Goal: Check status: Check status

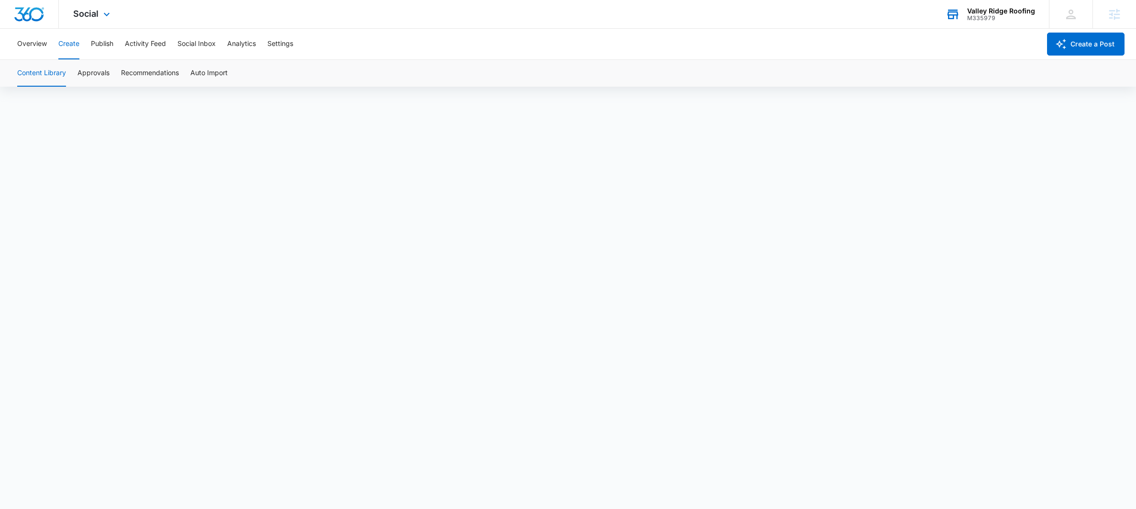
click at [1012, 15] on div "M335979" at bounding box center [1001, 18] width 68 height 7
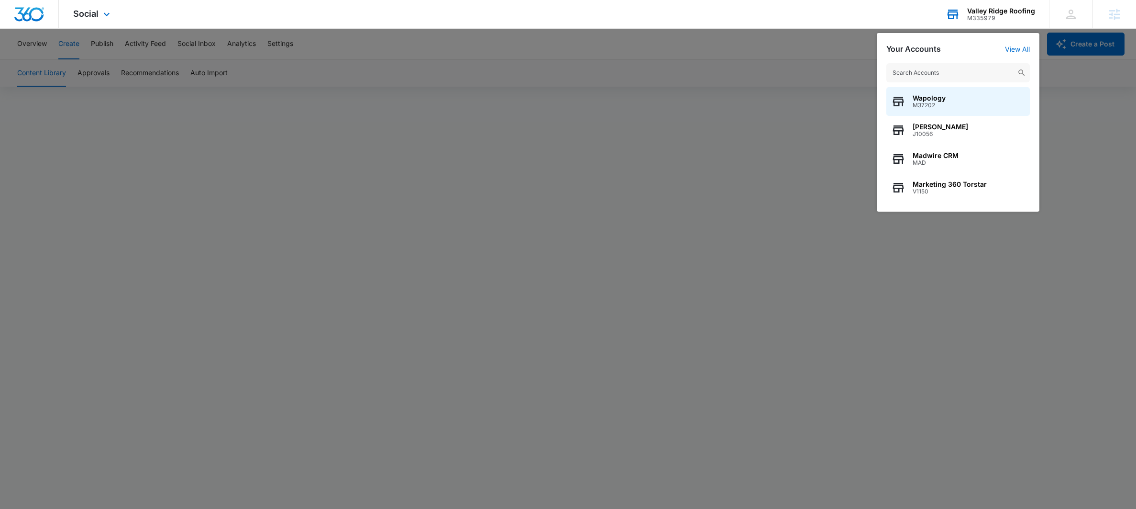
click at [937, 85] on div "Wapology M37202 Aimee Lee J10056 Madwire CRM MAD Marketing 360 Torstar V1150" at bounding box center [958, 133] width 163 height 158
click at [937, 75] on input "text" at bounding box center [958, 72] width 144 height 19
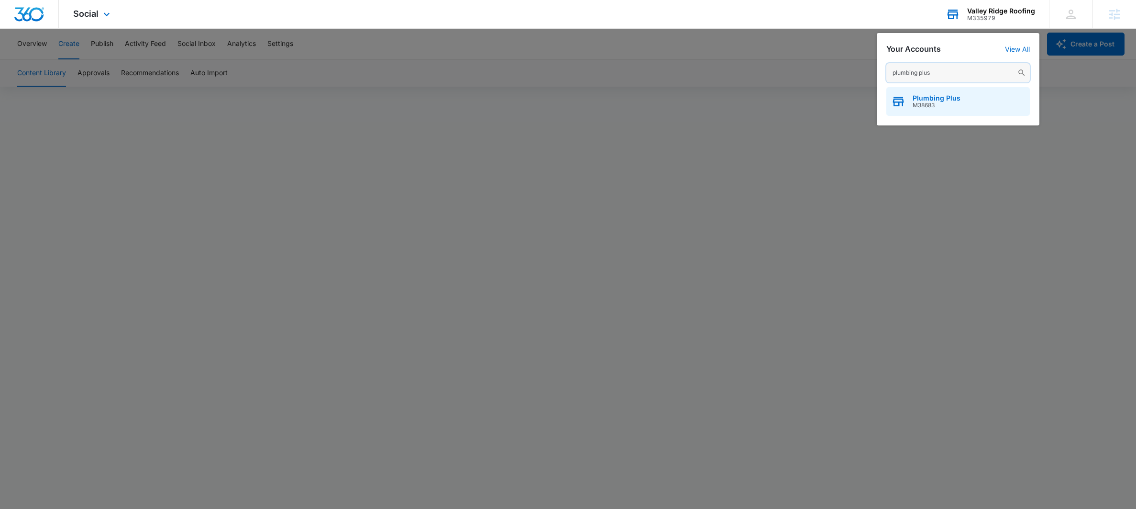
type input "plumbing plus"
click at [938, 90] on div "Plumbing Plus M38683" at bounding box center [958, 101] width 144 height 29
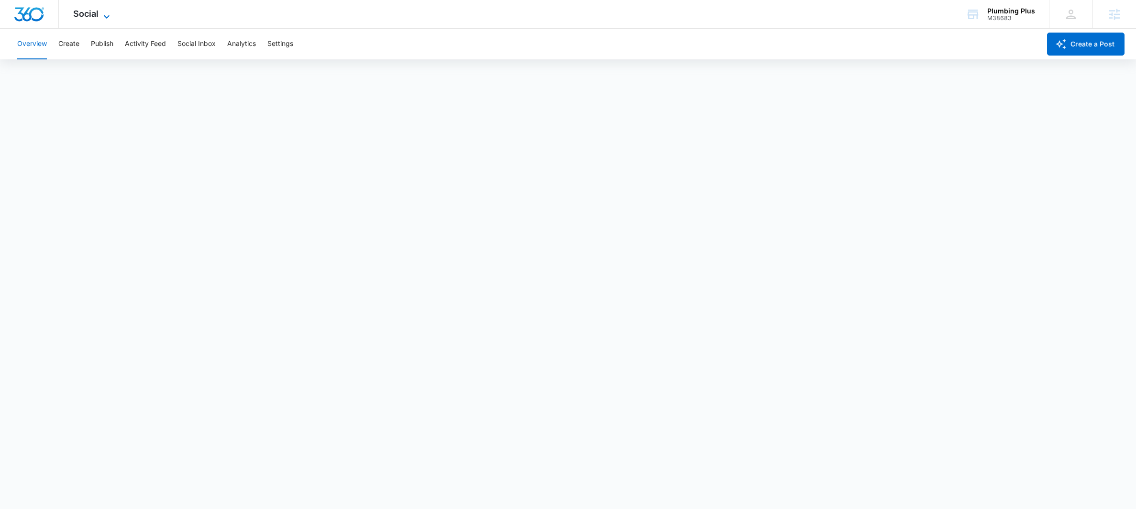
click at [104, 18] on icon at bounding box center [106, 16] width 11 height 11
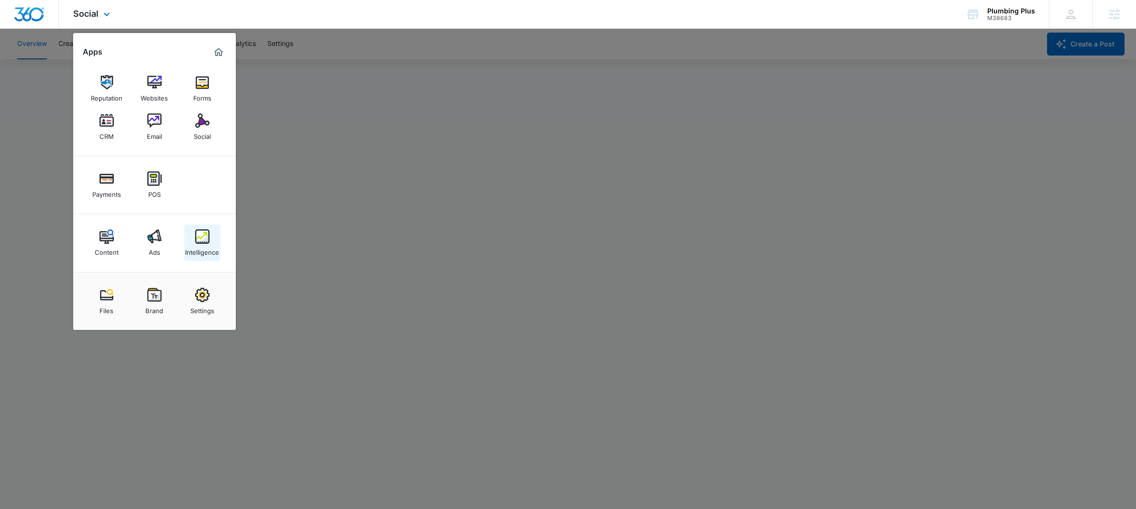
click at [196, 245] on div "Intelligence" at bounding box center [202, 249] width 34 height 12
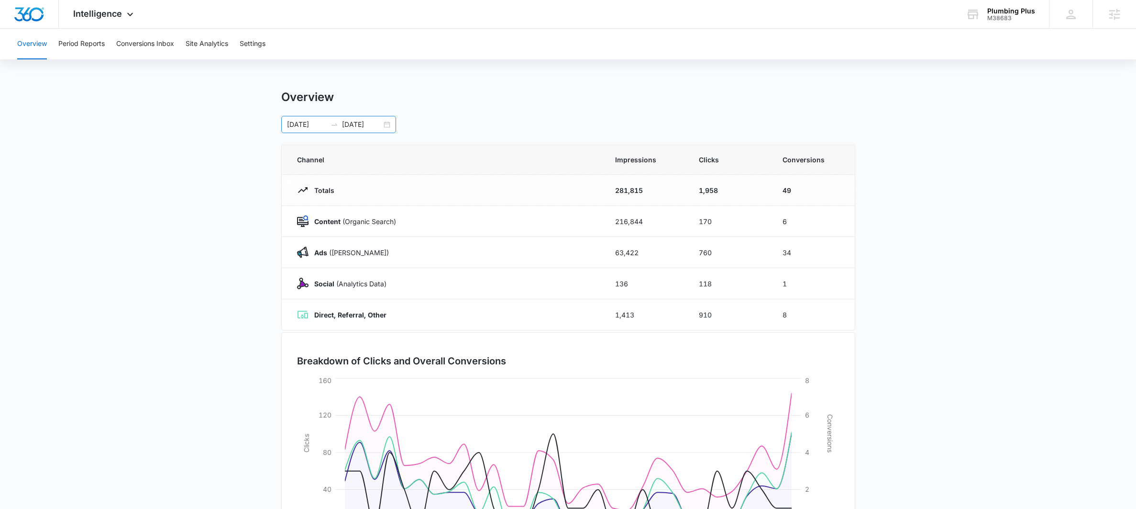
click at [384, 131] on div "08/05/2025 09/04/2025" at bounding box center [338, 124] width 115 height 17
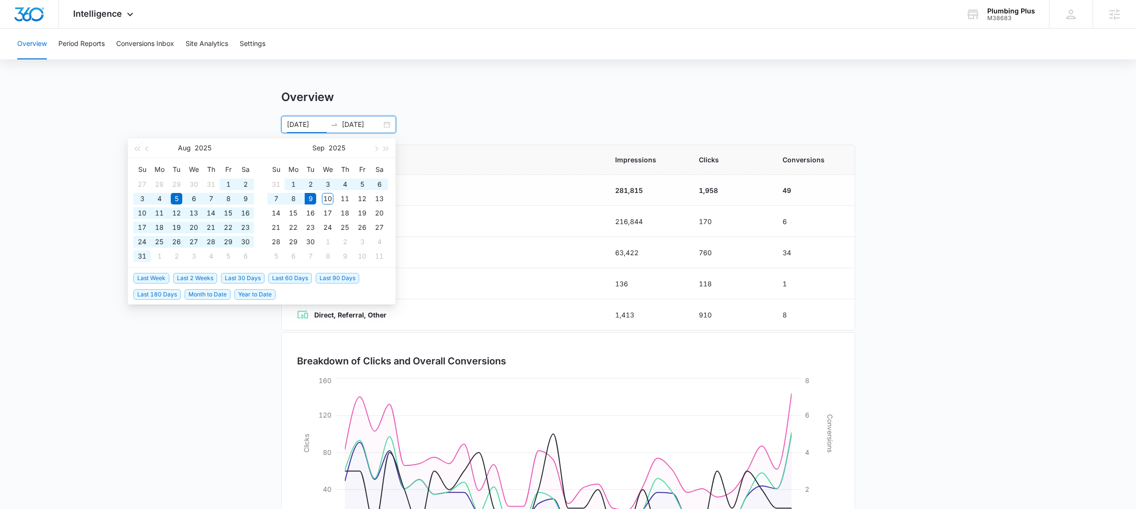
click at [327, 279] on span "Last 90 Days" at bounding box center [338, 278] width 44 height 11
type input "06/11/2025"
type input "09/09/2025"
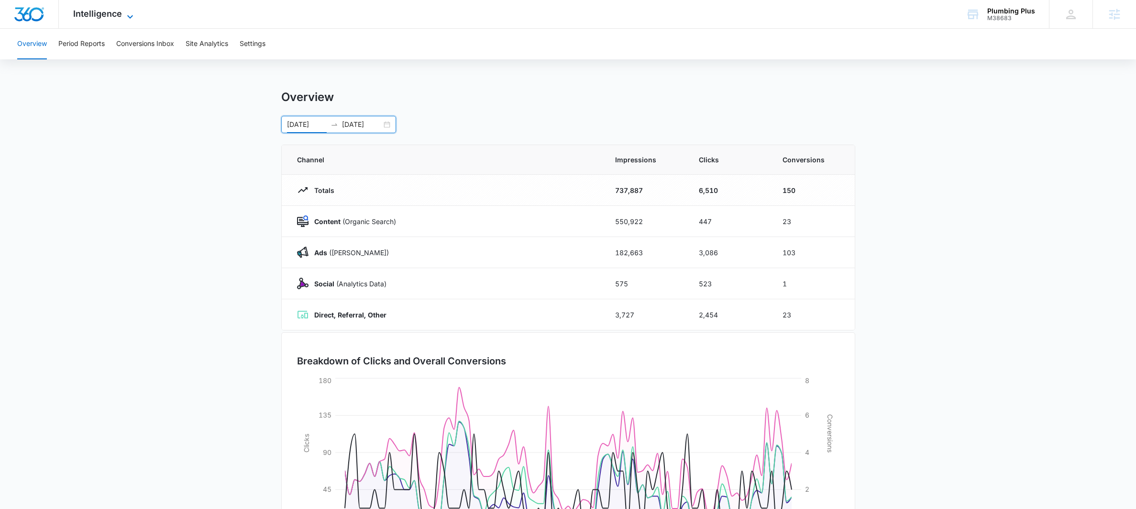
click at [119, 11] on span "Intelligence" at bounding box center [97, 14] width 49 height 10
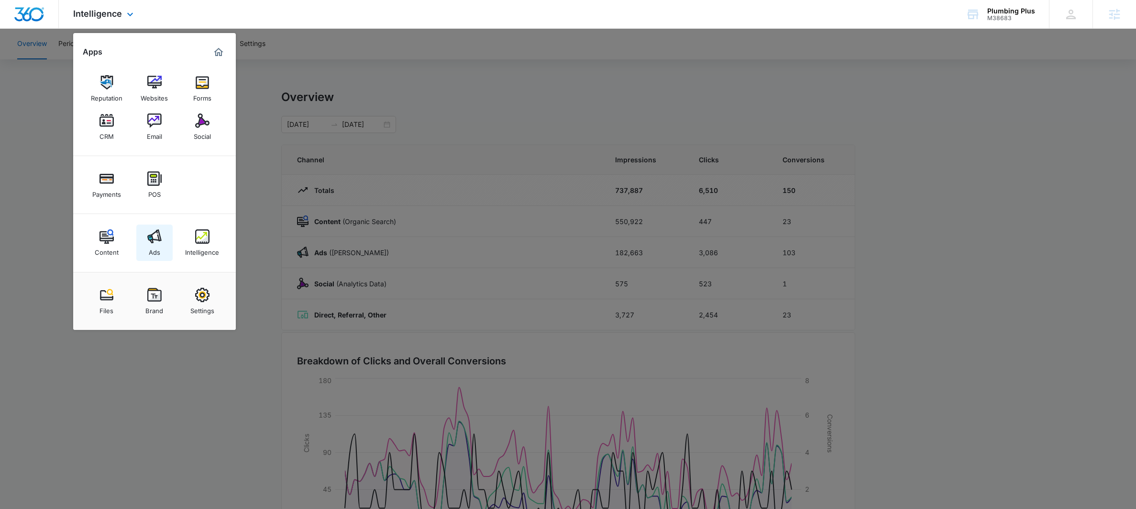
click at [156, 250] on div "Ads" at bounding box center [154, 249] width 11 height 12
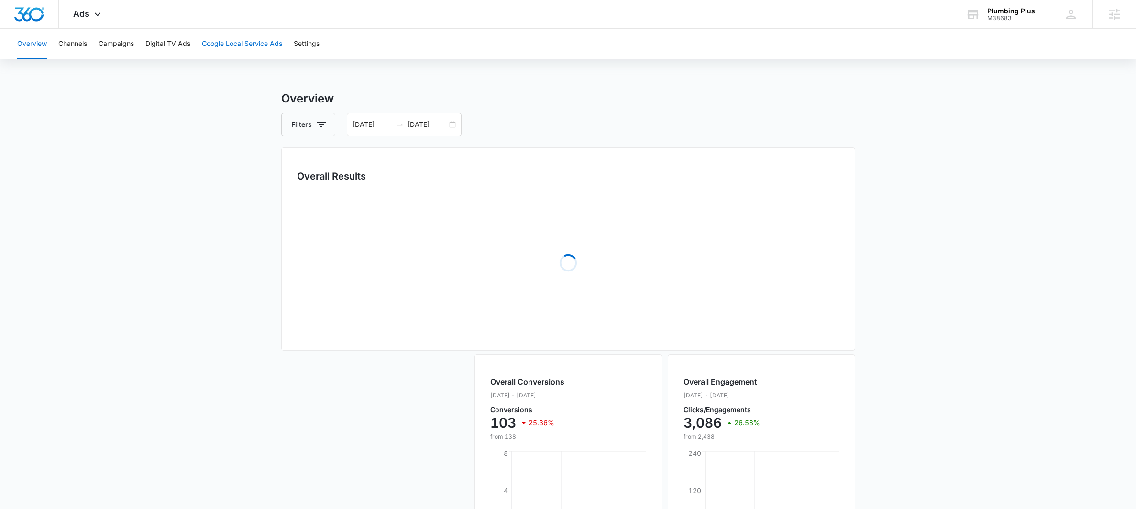
click at [225, 42] on button "Google Local Service Ads" at bounding box center [242, 44] width 80 height 31
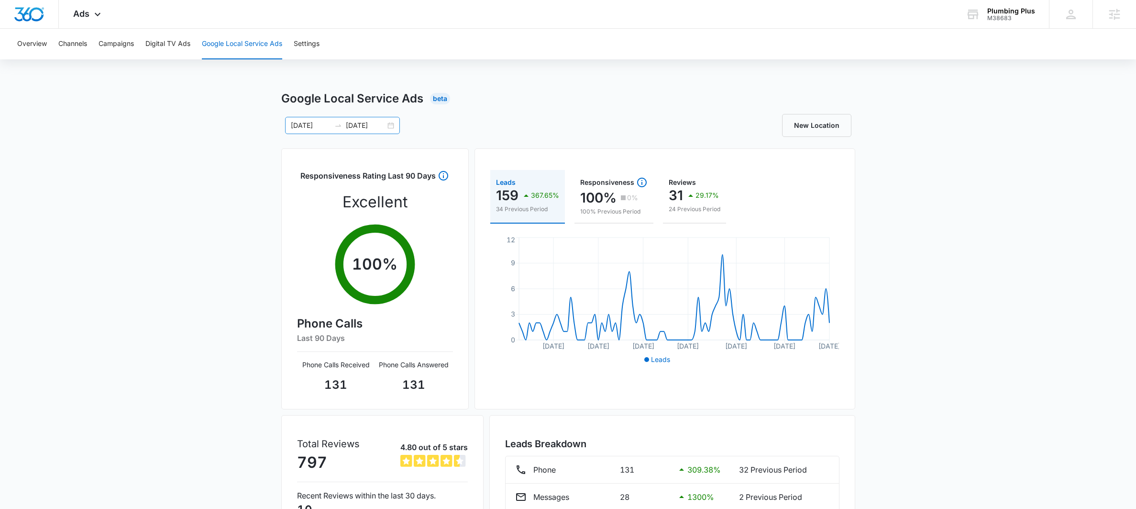
click at [381, 118] on div "06/11/2025 09/09/2025" at bounding box center [342, 125] width 115 height 17
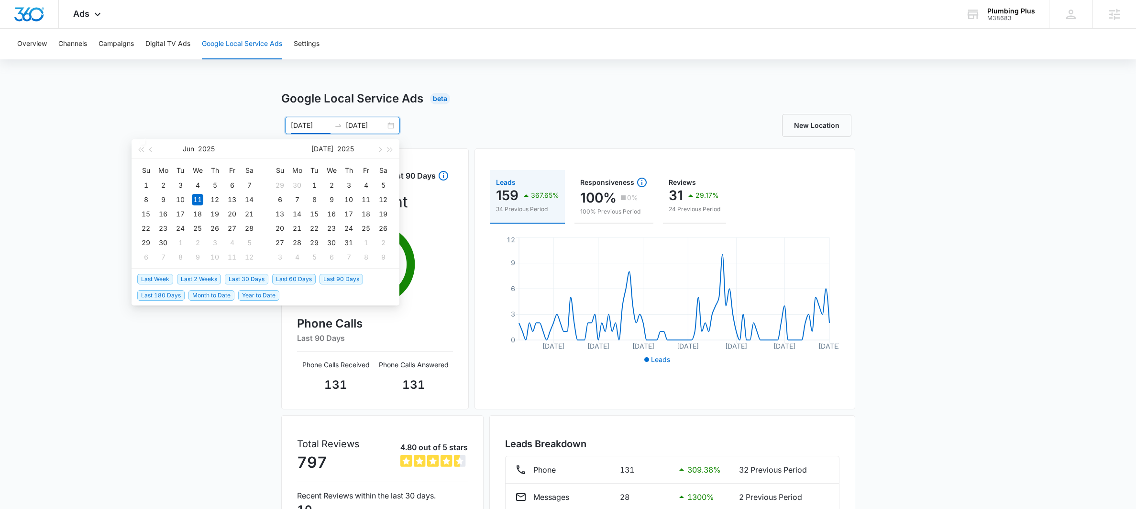
click at [248, 275] on span "Last 30 Days" at bounding box center [247, 279] width 44 height 11
type input "08/11/2025"
type input "09/10/2025"
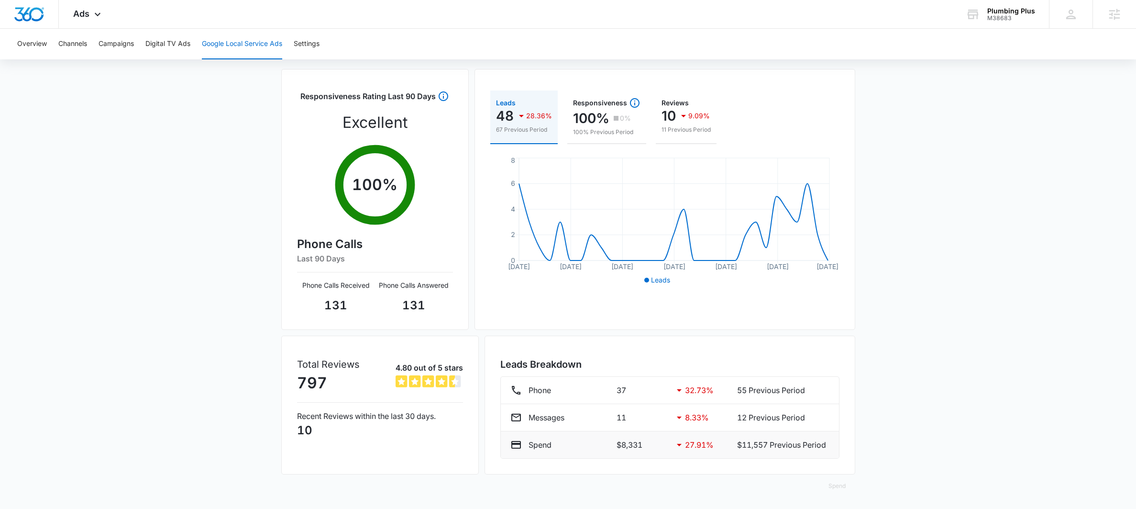
scroll to position [80, 0]
drag, startPoint x: 648, startPoint y: 440, endPoint x: 595, endPoint y: 440, distance: 53.1
click at [595, 440] on div "Spend $8,331 27.91 % $11,557 Previous Period" at bounding box center [669, 444] width 319 height 11
click at [550, 442] on div "Spend" at bounding box center [559, 444] width 99 height 11
